Goal: Task Accomplishment & Management: Manage account settings

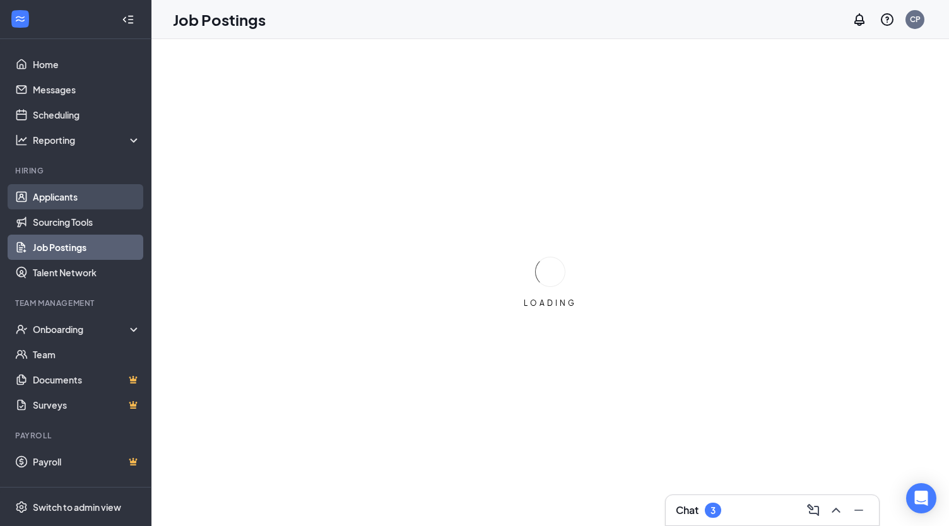
click at [71, 196] on link "Applicants" at bounding box center [87, 196] width 108 height 25
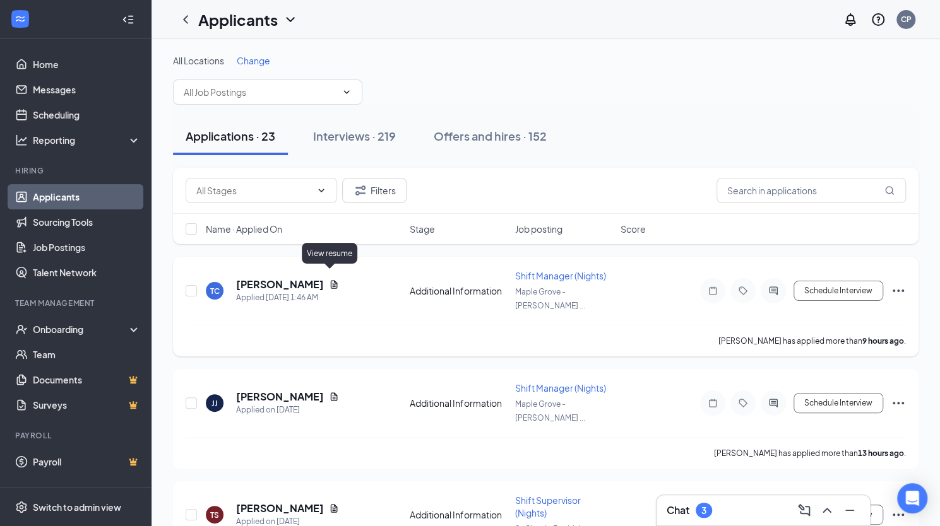
click at [331, 280] on icon "Document" at bounding box center [334, 284] width 7 height 8
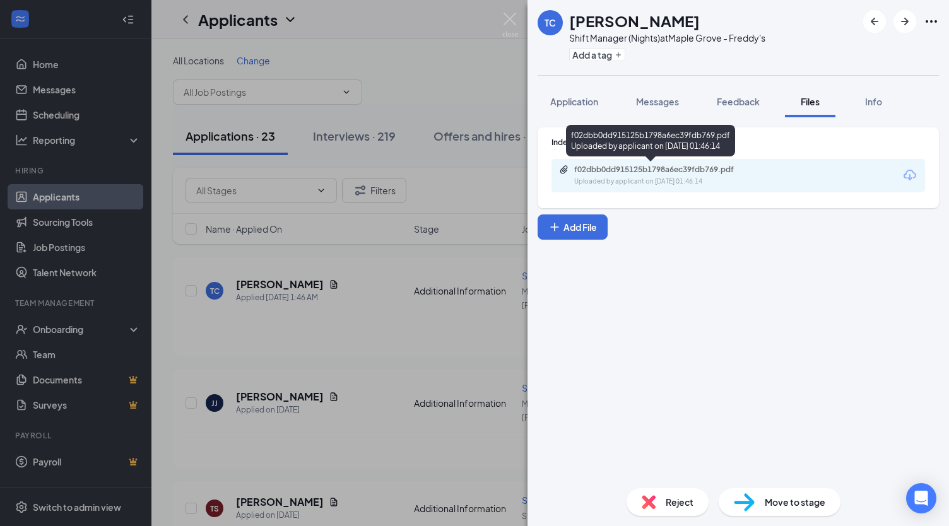
click at [647, 167] on div "f02dbb0dd915125b1798a6ec39fdb769.pdf" at bounding box center [662, 170] width 177 height 10
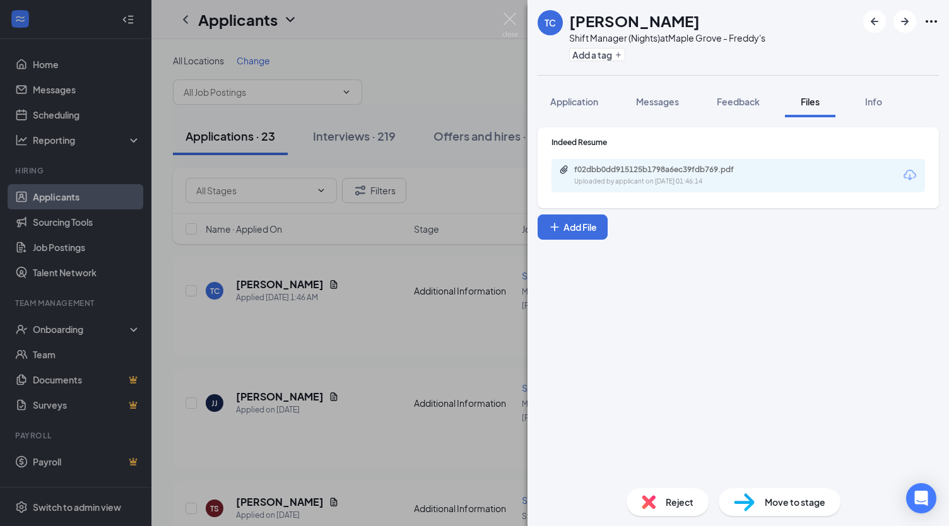
click at [681, 508] on span "Reject" at bounding box center [680, 502] width 28 height 14
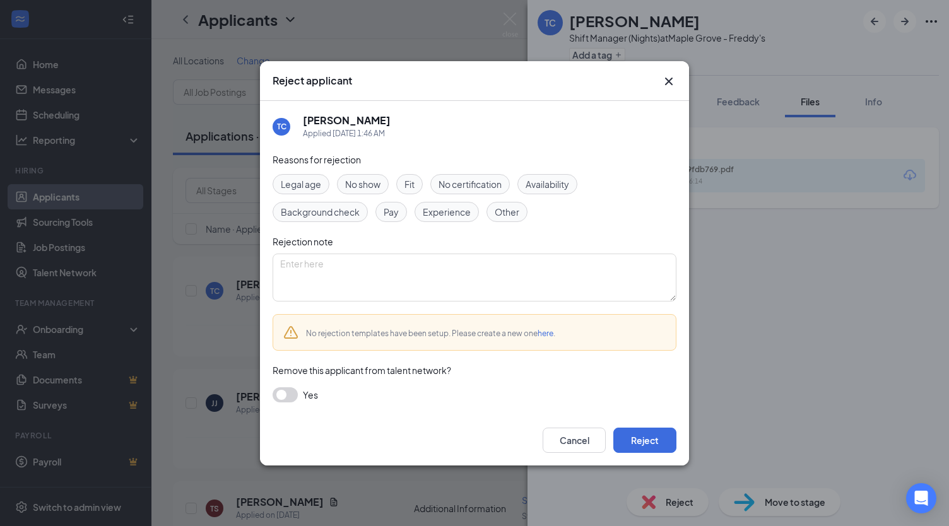
click at [440, 209] on span "Experience" at bounding box center [447, 212] width 48 height 14
click at [634, 437] on button "Reject" at bounding box center [644, 440] width 63 height 25
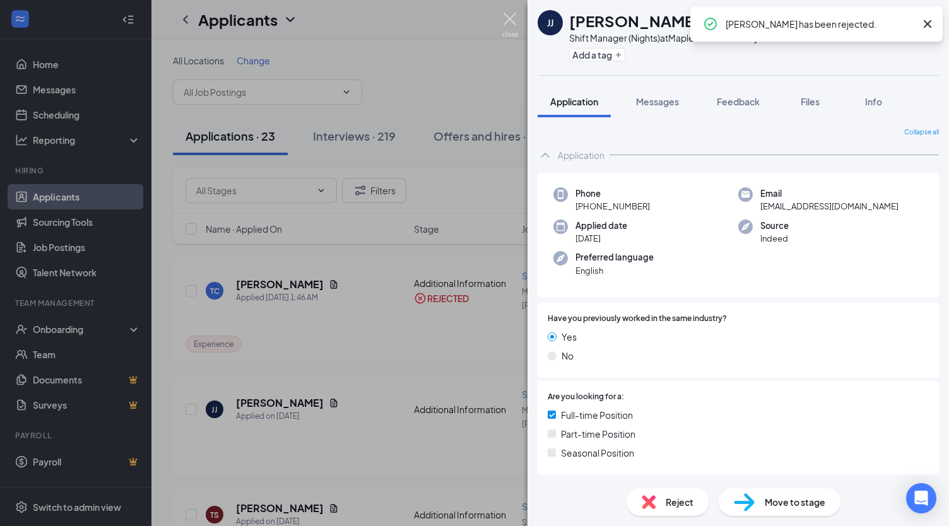
click at [510, 27] on img at bounding box center [510, 25] width 16 height 25
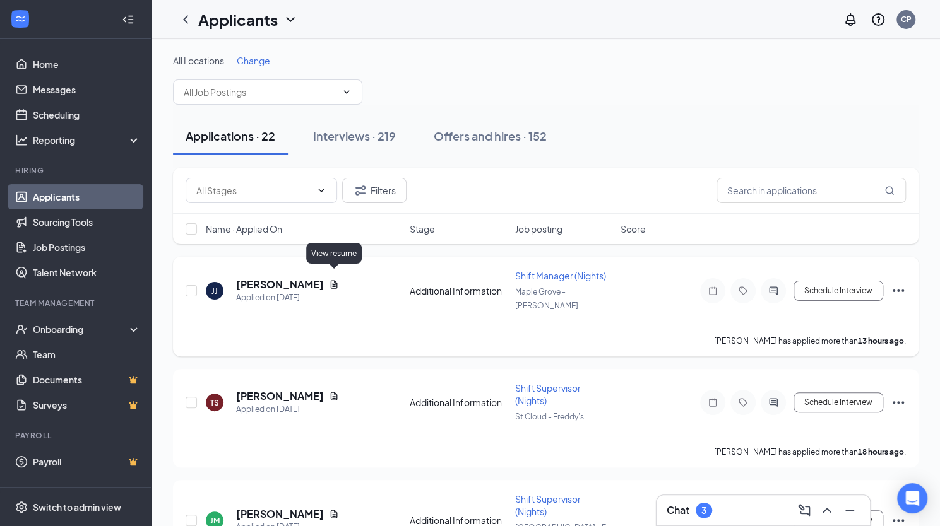
click at [335, 280] on icon "Document" at bounding box center [334, 284] width 7 height 8
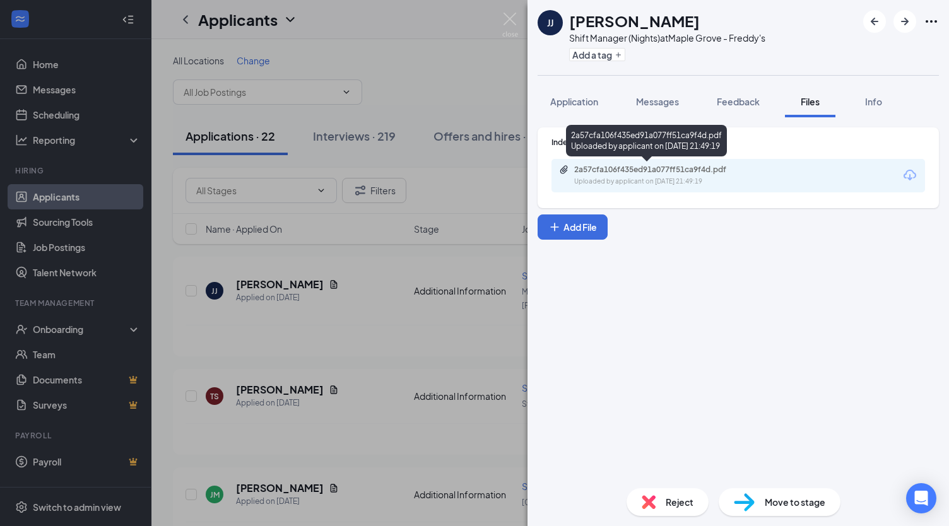
click at [626, 170] on div "2a57cfa106f435ed91a077ff51ca9f4d.pdf" at bounding box center [662, 170] width 177 height 10
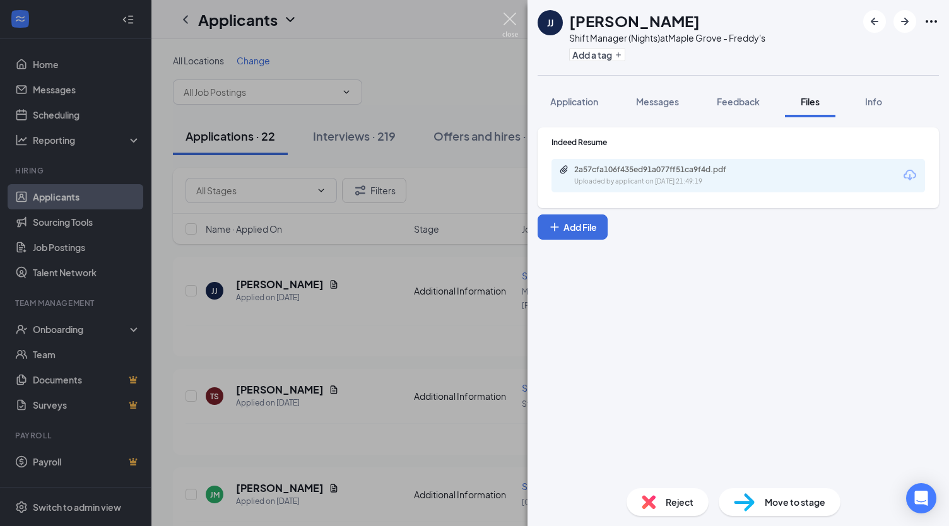
click at [503, 25] on img at bounding box center [510, 25] width 16 height 25
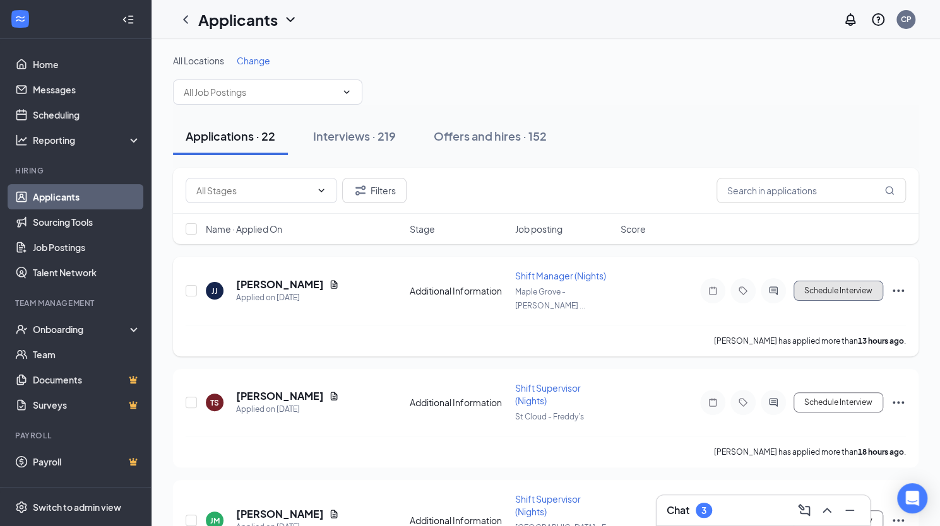
click at [863, 281] on button "Schedule Interview" at bounding box center [838, 291] width 90 height 20
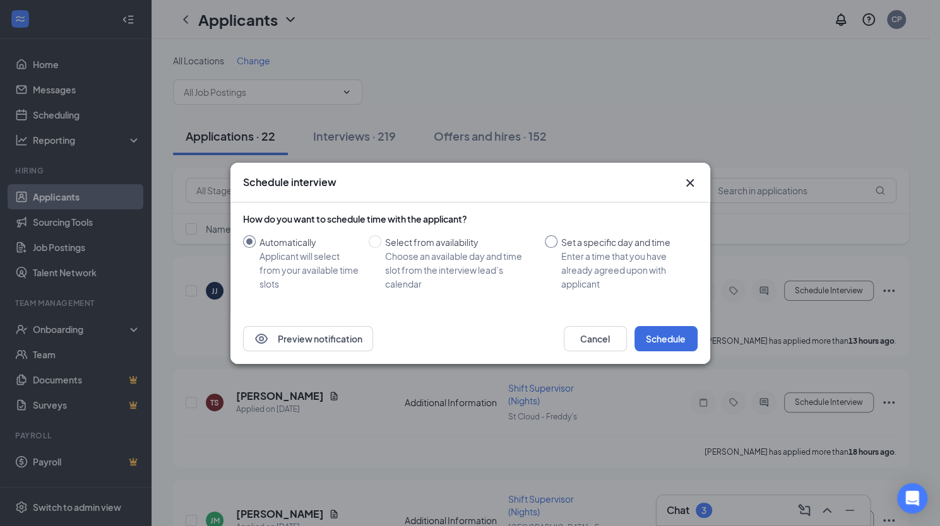
click at [549, 245] on input "Set a specific day and time Enter a time that you have already agreed upon with…" at bounding box center [551, 241] width 13 height 13
radio input "true"
radio input "false"
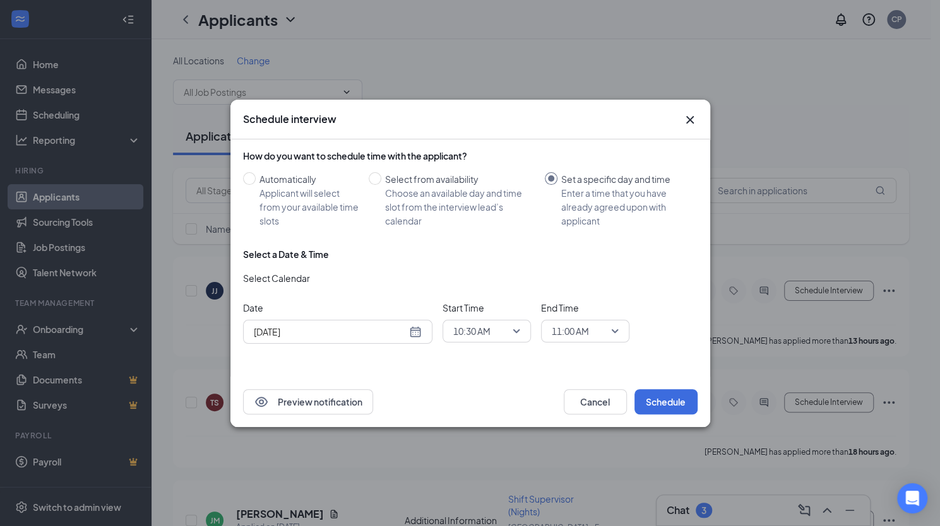
click at [416, 329] on div "[DATE]" at bounding box center [338, 332] width 168 height 14
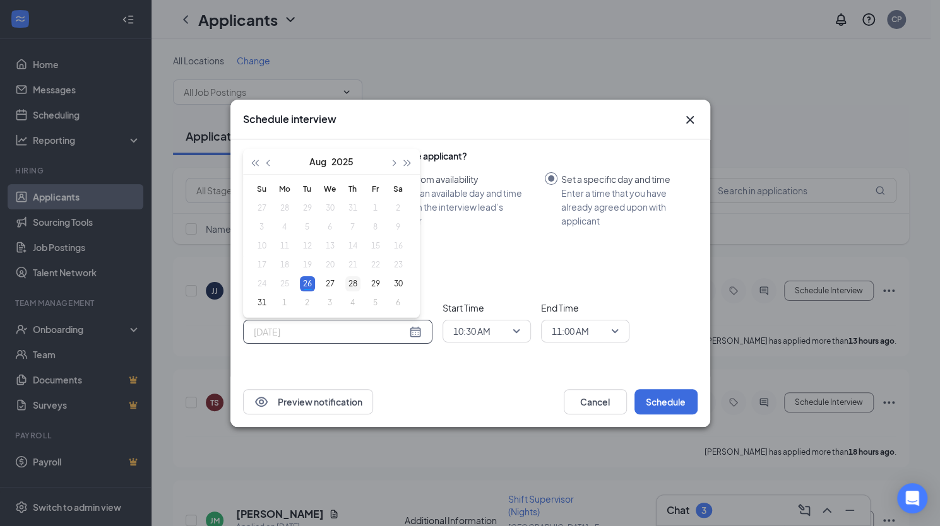
type input "[DATE]"
click at [351, 285] on div "28" at bounding box center [352, 283] width 15 height 15
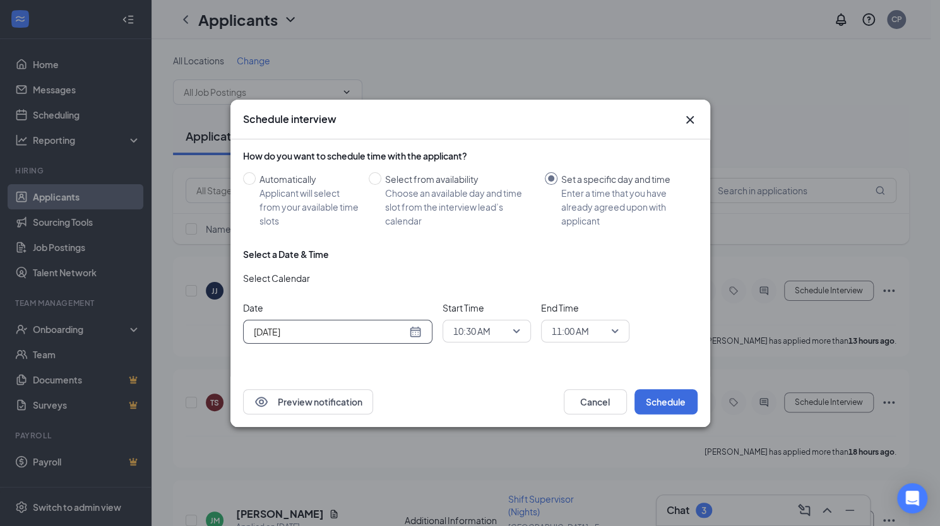
click at [499, 330] on span "10:30 AM" at bounding box center [481, 331] width 56 height 19
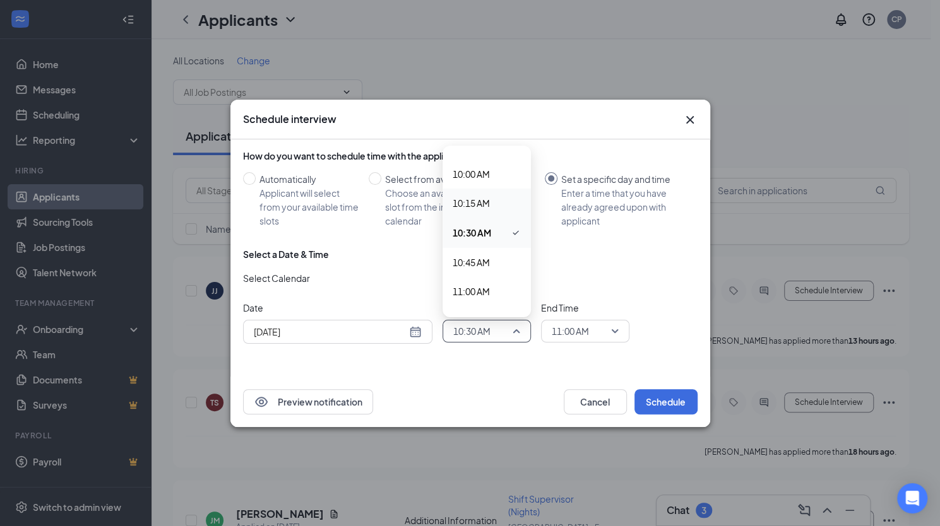
scroll to position [1156, 0]
click at [482, 283] on span "11:00 AM" at bounding box center [470, 288] width 37 height 14
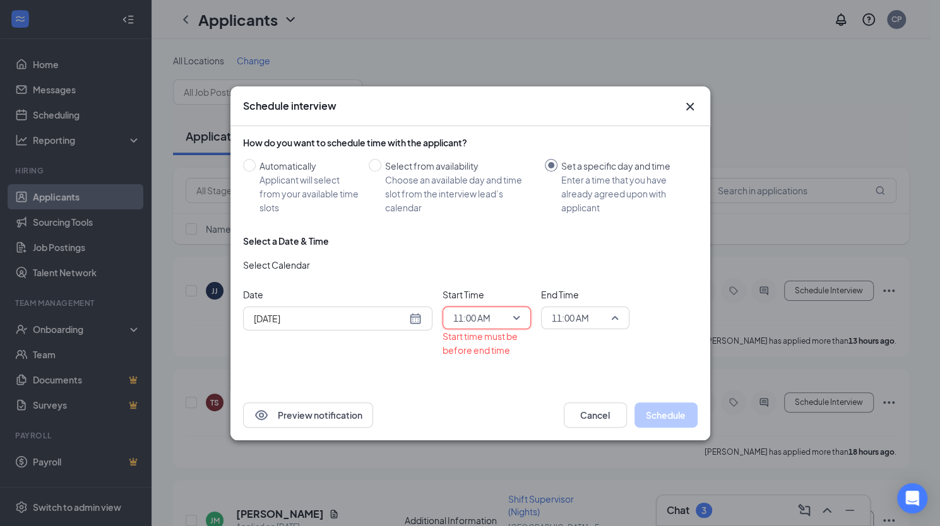
click at [594, 326] on span "11:00 AM" at bounding box center [580, 318] width 56 height 19
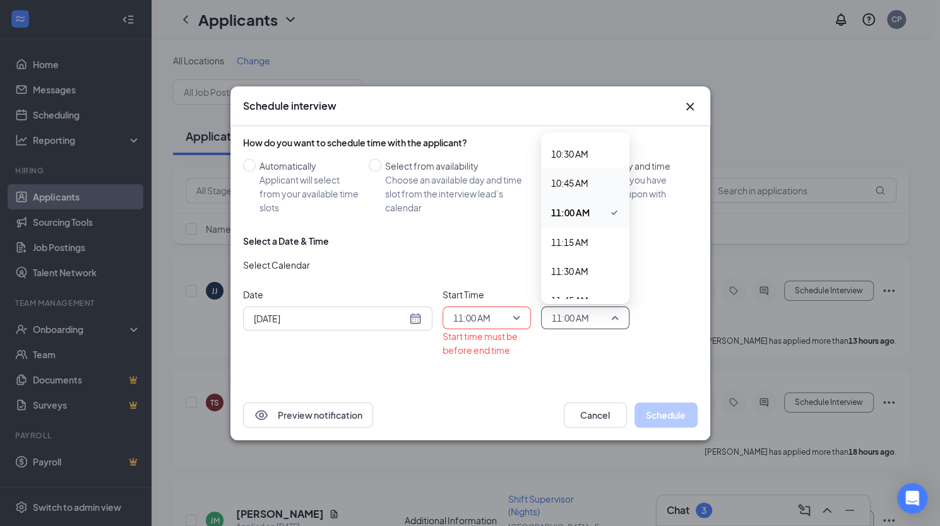
scroll to position [1220, 0]
click at [584, 267] on span "11:30 AM" at bounding box center [569, 268] width 37 height 14
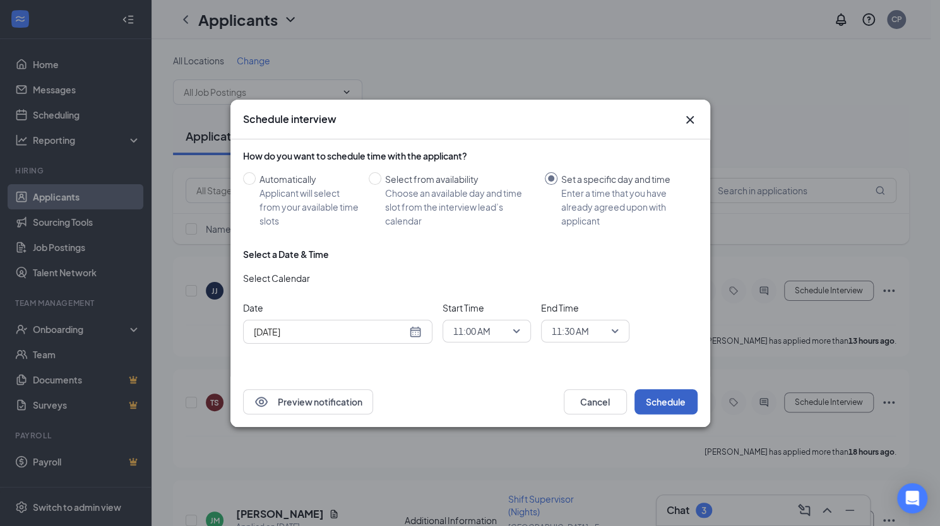
click at [658, 401] on button "Schedule" at bounding box center [665, 401] width 63 height 25
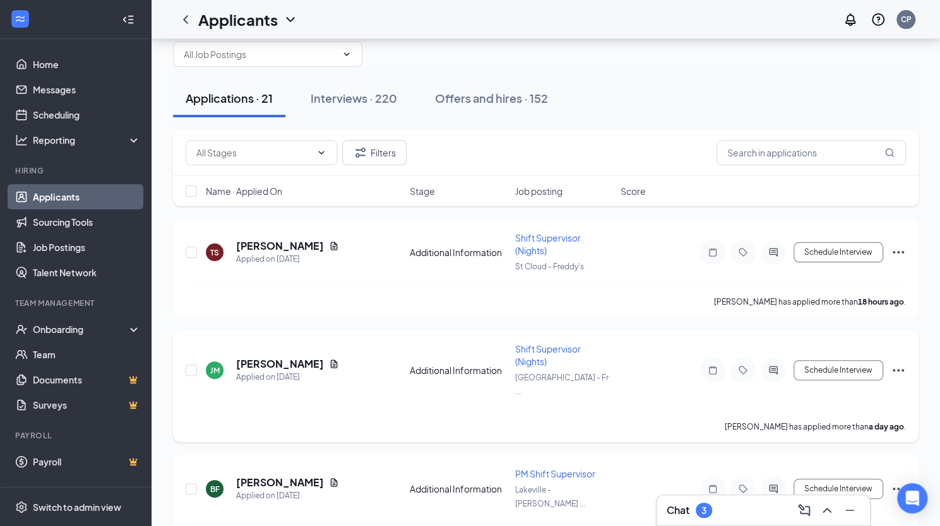
scroll to position [52, 0]
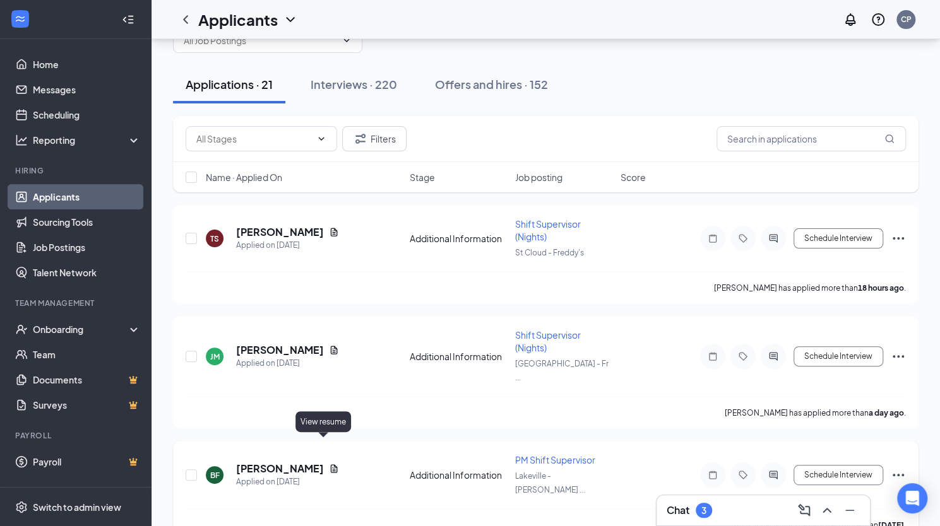
click at [329, 464] on icon "Document" at bounding box center [334, 469] width 10 height 10
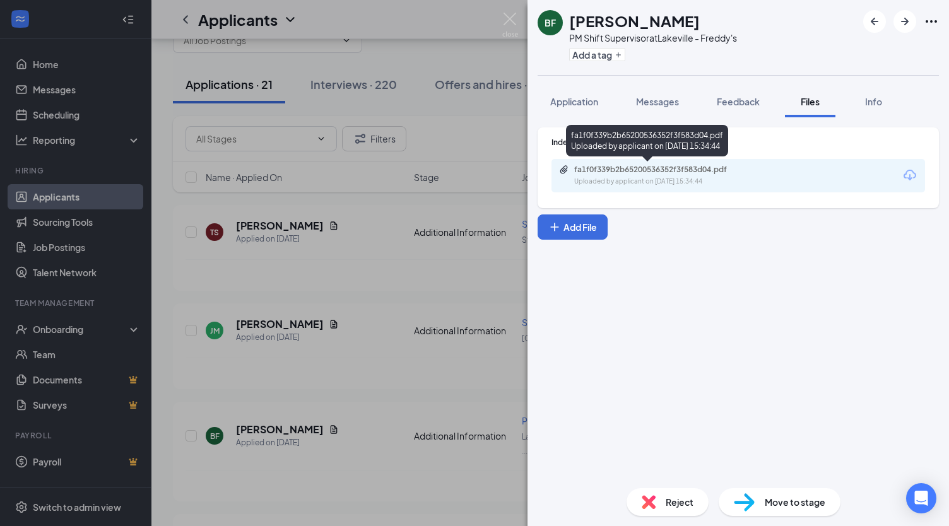
click at [628, 171] on div "fa1f0f339b2b65200536352f3f583d04.pdf" at bounding box center [662, 170] width 177 height 10
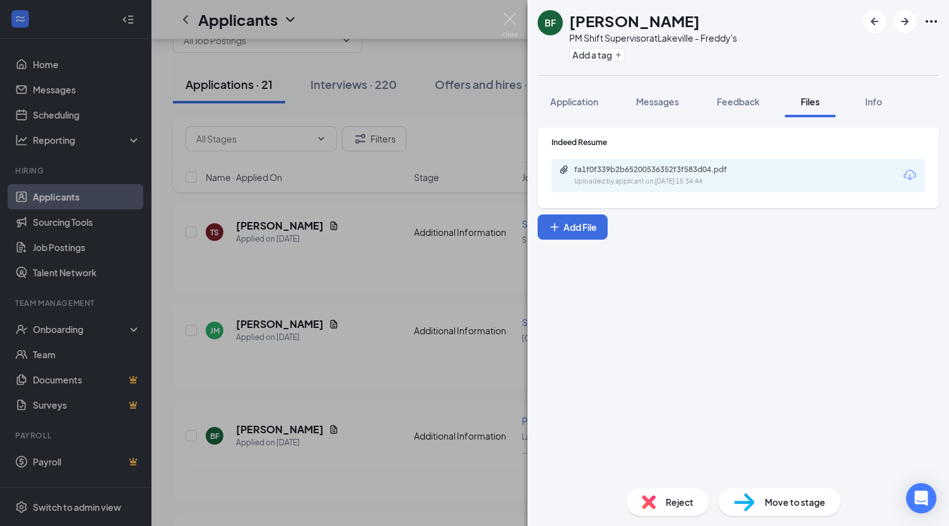
click at [689, 512] on div "Reject" at bounding box center [668, 502] width 82 height 28
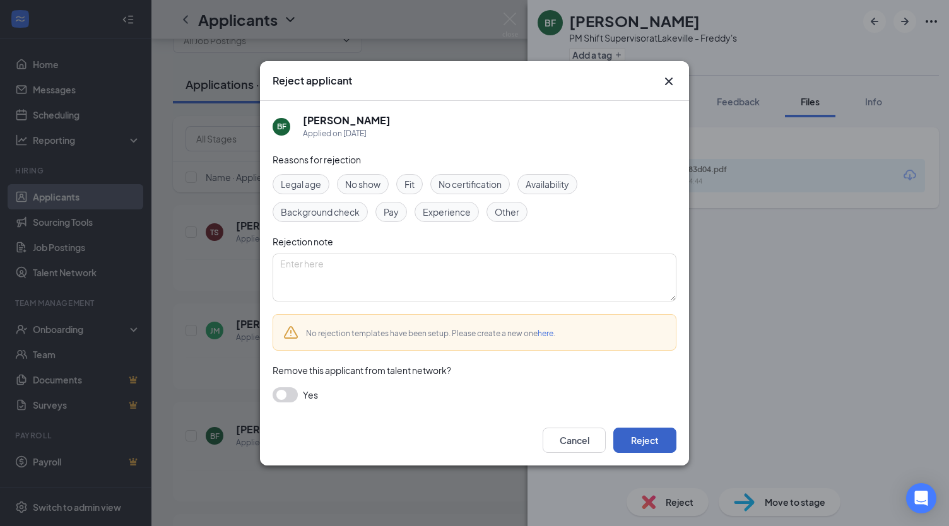
click at [632, 441] on button "Reject" at bounding box center [644, 440] width 63 height 25
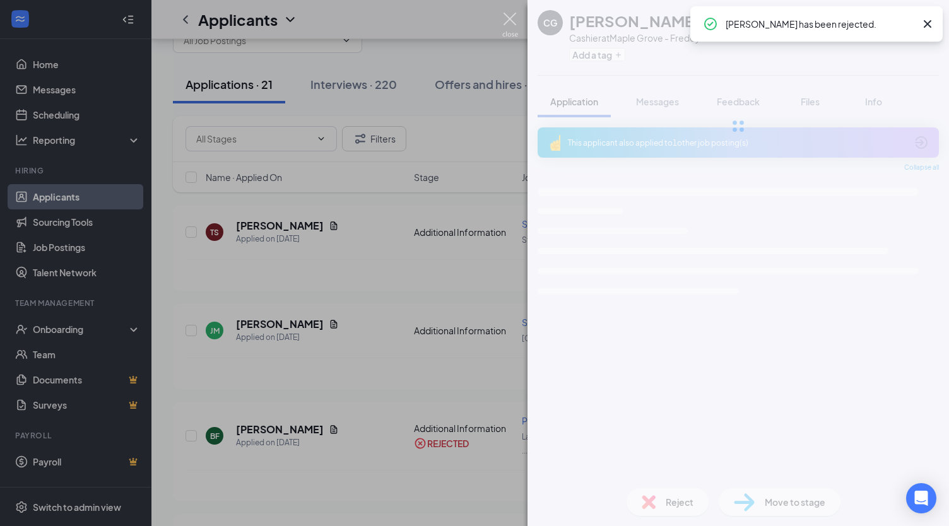
click at [514, 18] on img at bounding box center [510, 25] width 16 height 25
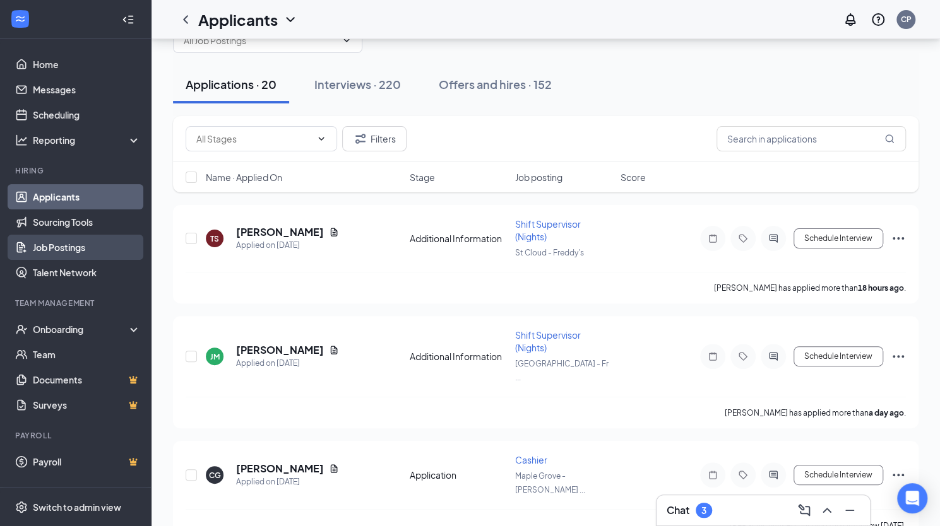
click at [91, 251] on link "Job Postings" at bounding box center [87, 247] width 108 height 25
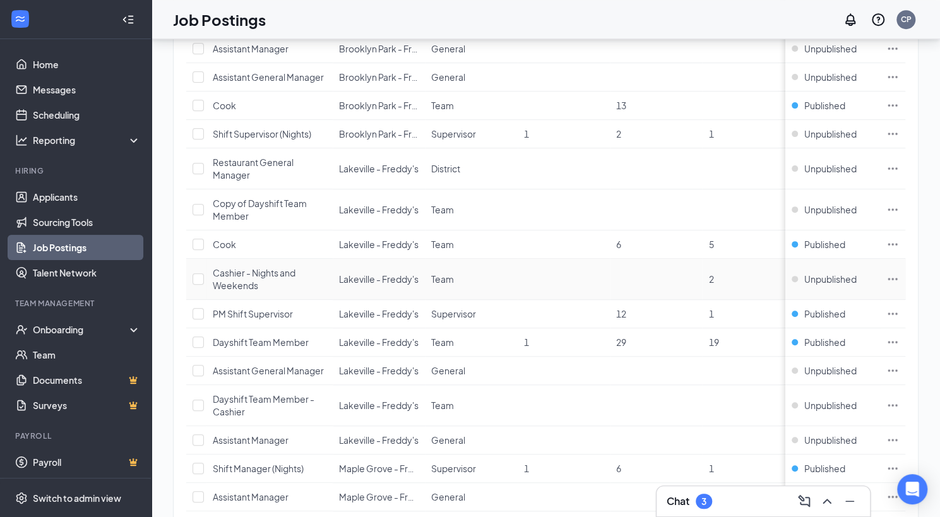
scroll to position [361, 0]
click at [899, 336] on icon "Ellipses" at bounding box center [892, 341] width 13 height 13
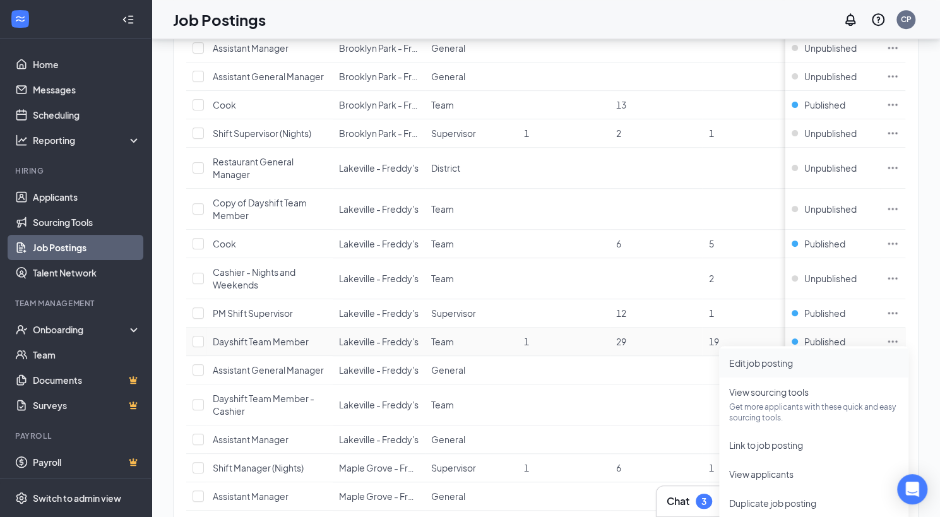
click at [754, 365] on span "Edit job posting" at bounding box center [761, 362] width 64 height 11
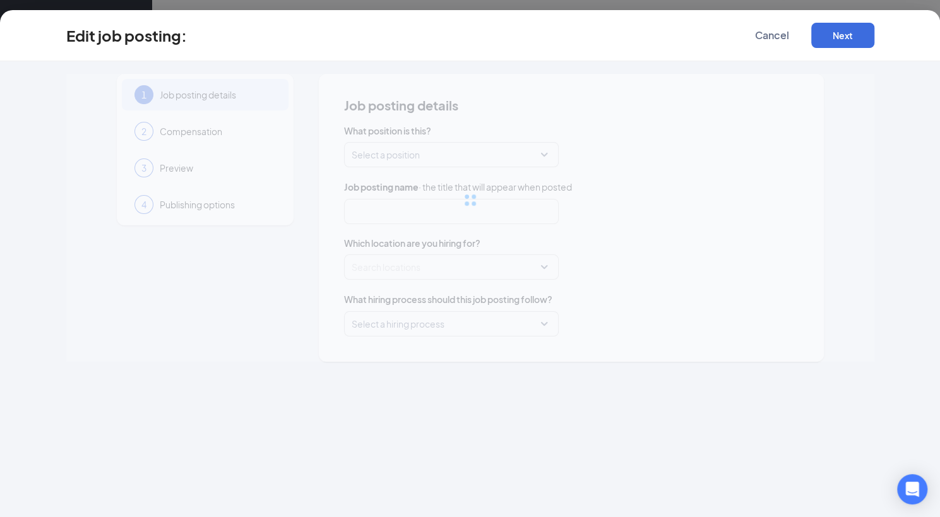
type input "Dayshift Team Member"
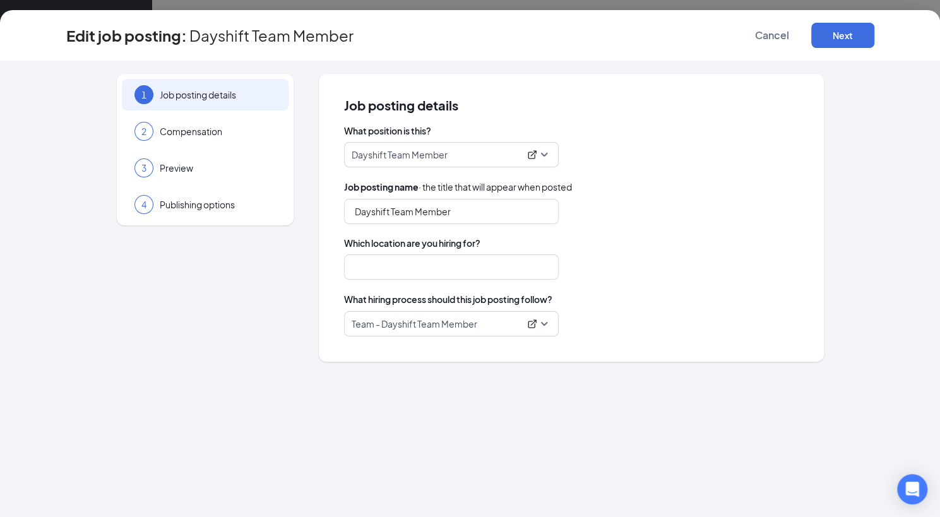
type input "Lakeville - Freddy's"
click at [830, 39] on button "Next" at bounding box center [842, 35] width 63 height 25
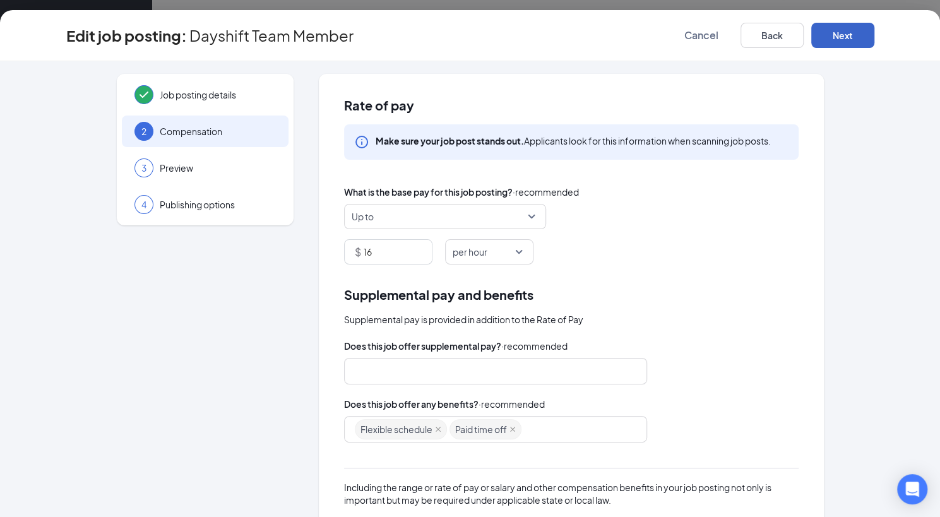
click at [830, 39] on button "Next" at bounding box center [842, 35] width 63 height 25
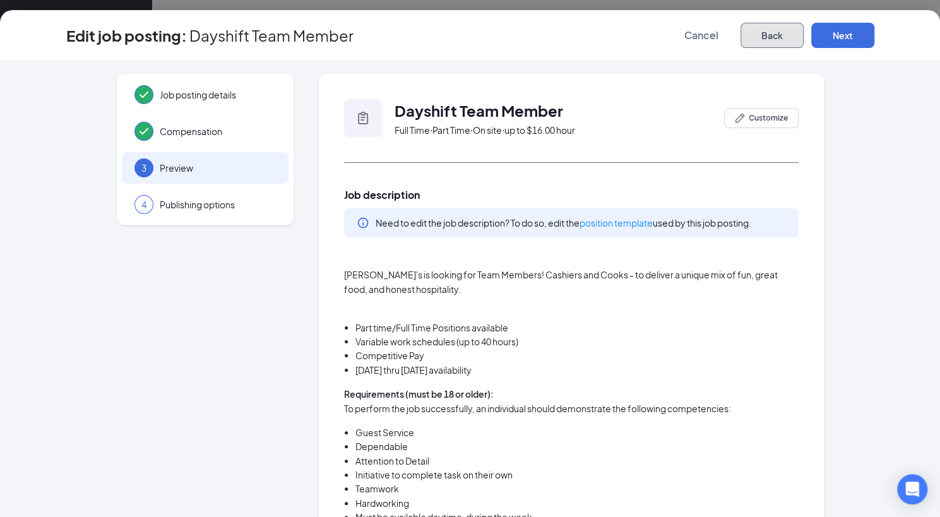
click at [790, 38] on button "Back" at bounding box center [771, 35] width 63 height 25
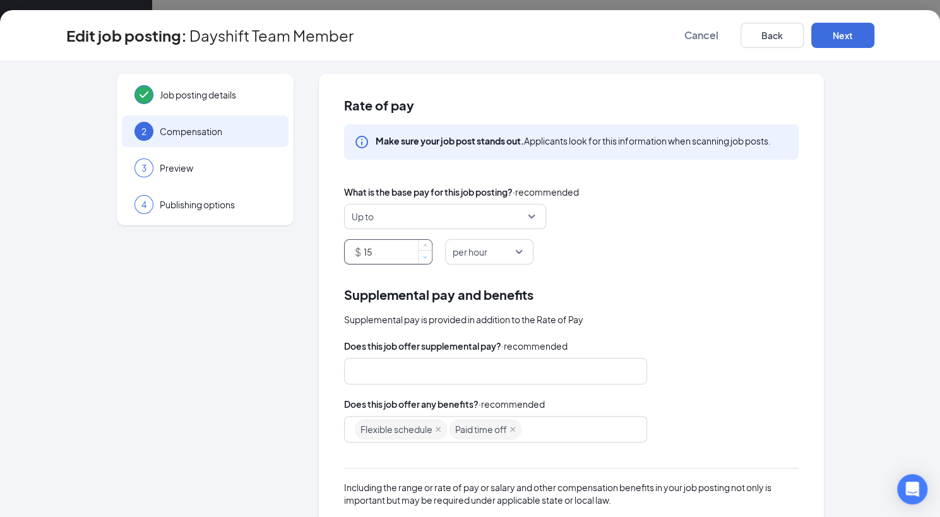
type input "15"
click at [423, 258] on icon "down" at bounding box center [425, 257] width 4 height 4
click at [855, 37] on button "Next" at bounding box center [842, 35] width 63 height 25
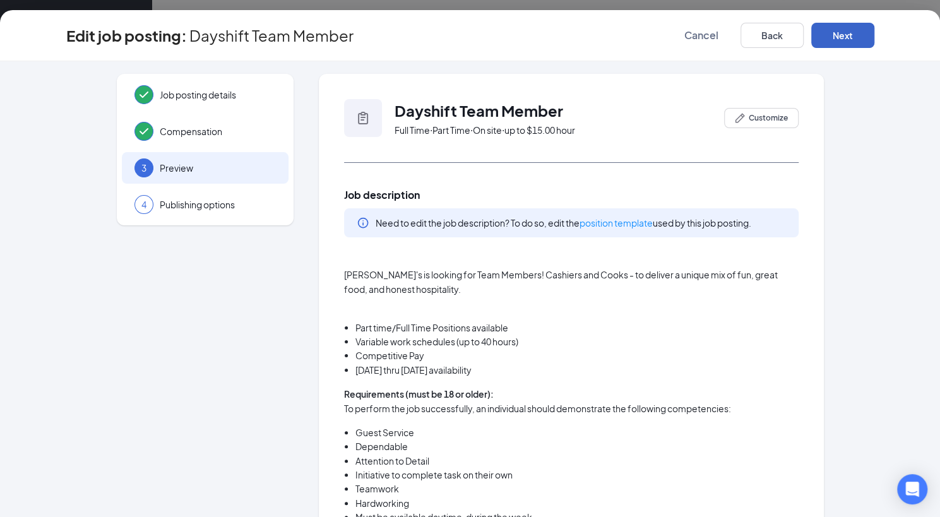
click at [855, 37] on button "Next" at bounding box center [842, 35] width 63 height 25
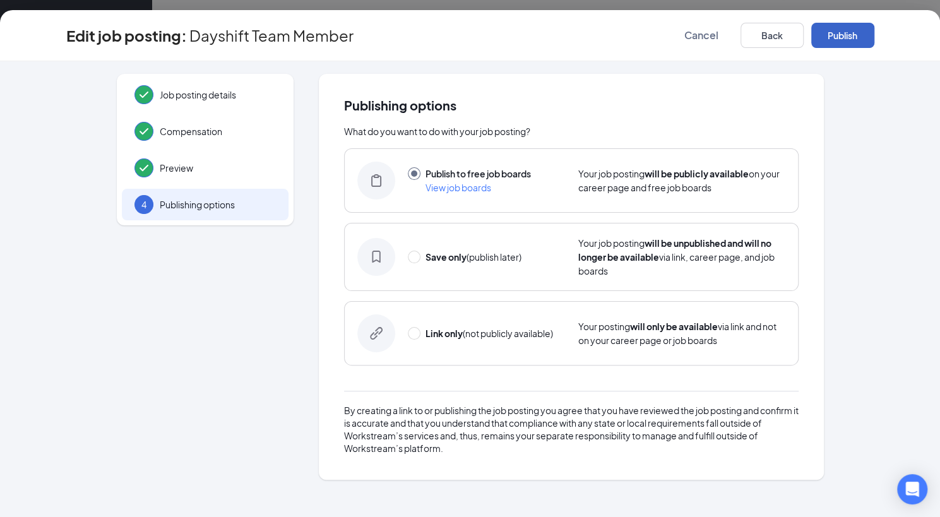
click at [855, 37] on button "Publish" at bounding box center [842, 35] width 63 height 25
